Goal: Information Seeking & Learning: Learn about a topic

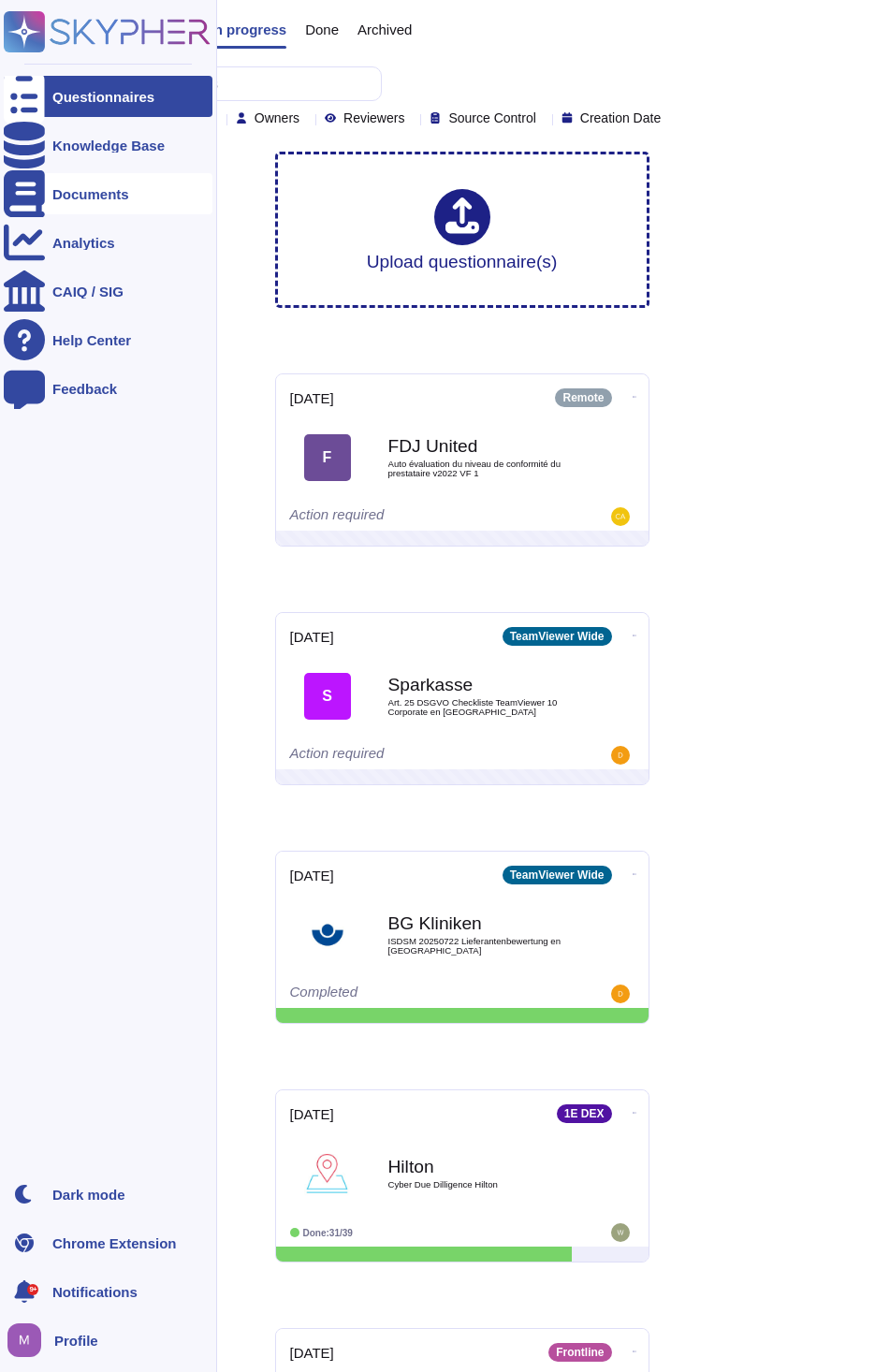
click at [28, 191] on icon at bounding box center [24, 193] width 41 height 47
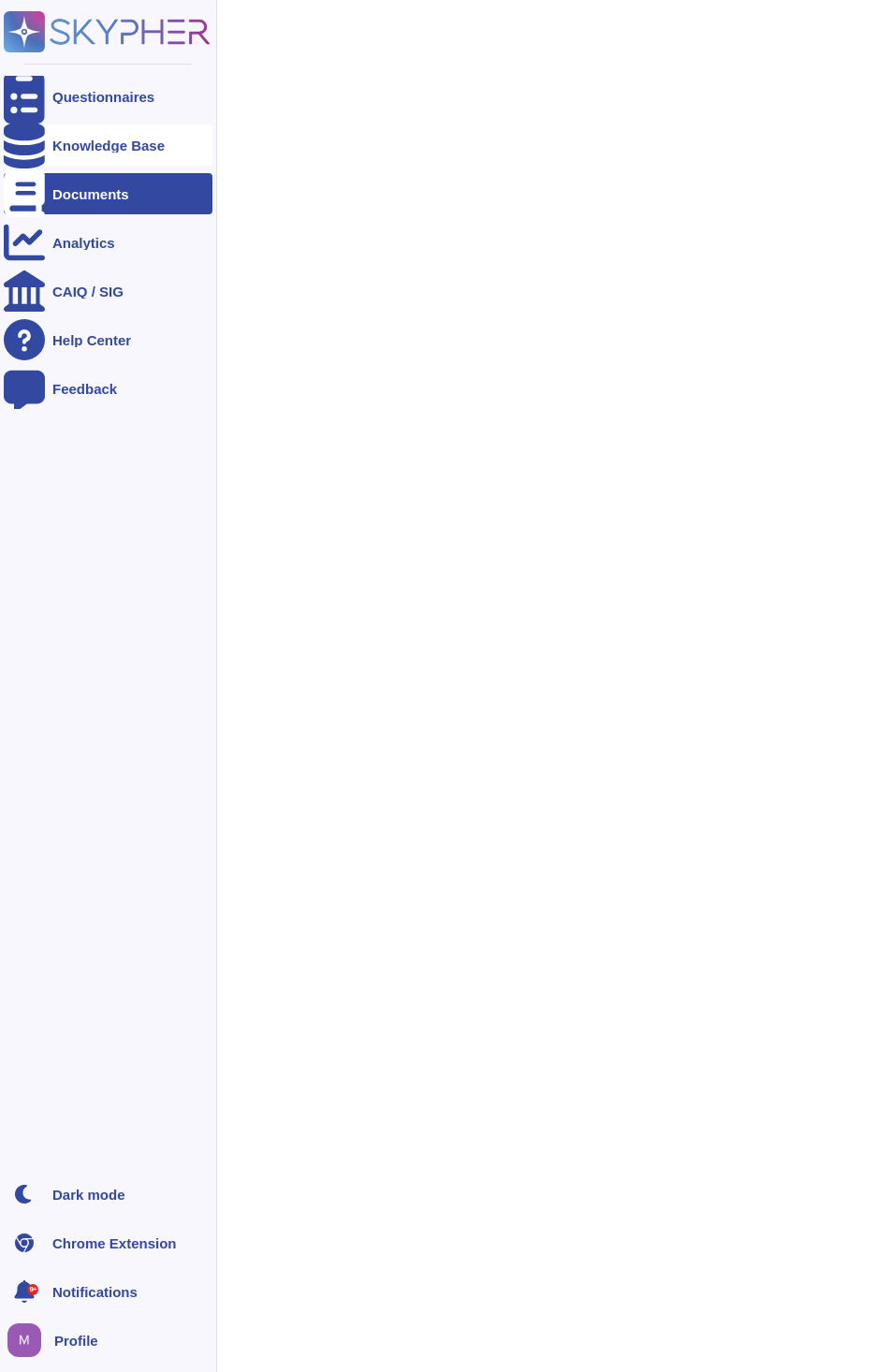
click at [88, 136] on div "Knowledge Base" at bounding box center [108, 146] width 208 height 41
